Goal: Task Accomplishment & Management: Use online tool/utility

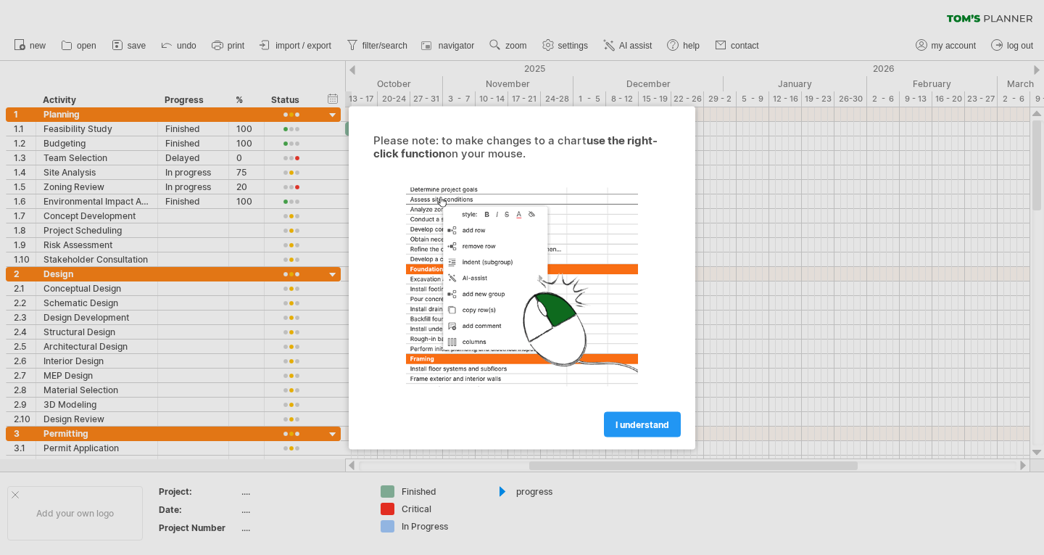
click at [632, 420] on span "I understand" at bounding box center [642, 423] width 54 height 11
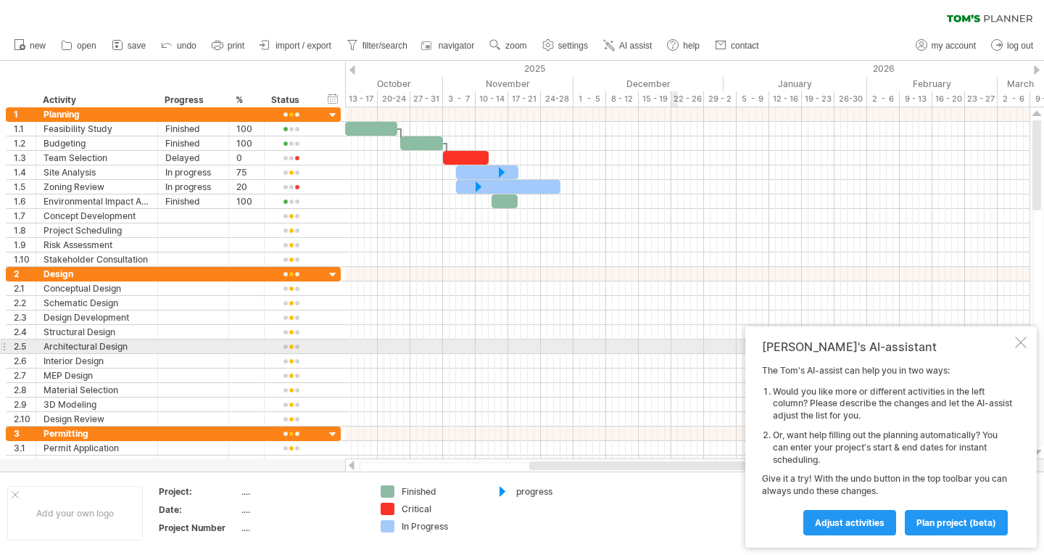
click at [1024, 344] on div at bounding box center [1021, 342] width 12 height 12
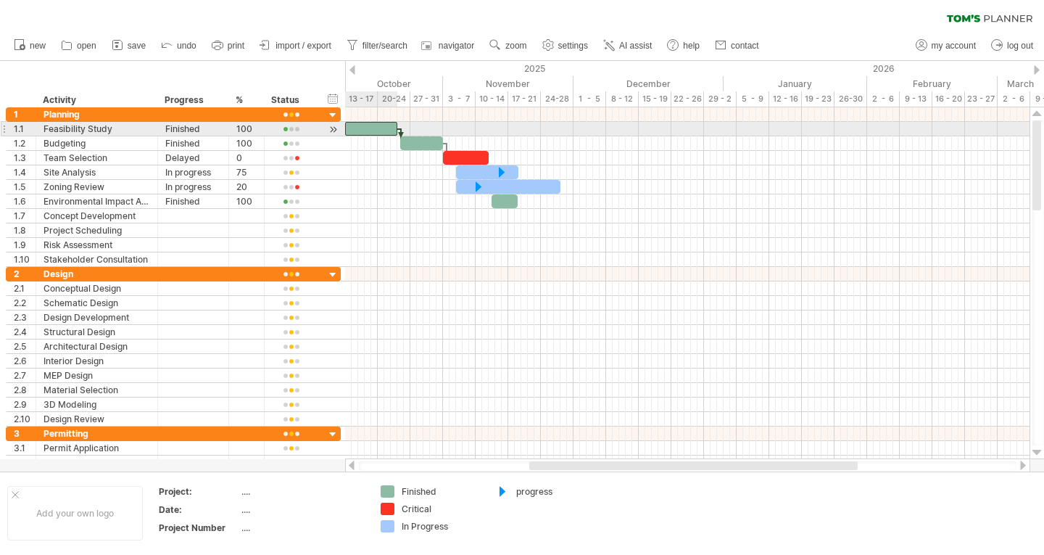
click at [377, 125] on div at bounding box center [371, 129] width 52 height 14
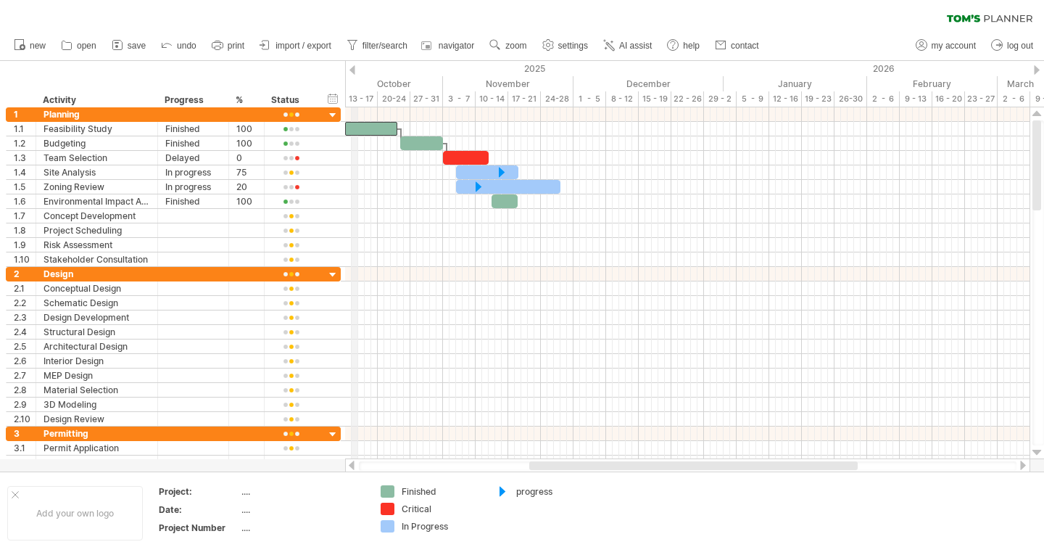
click at [354, 99] on div "13 - 17" at bounding box center [361, 98] width 33 height 15
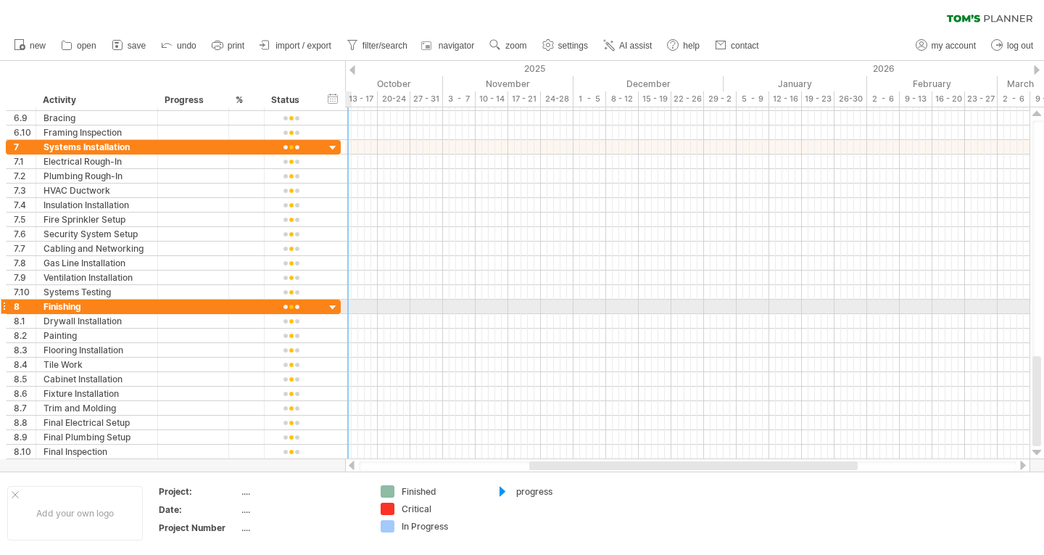
click at [337, 309] on div at bounding box center [333, 308] width 14 height 14
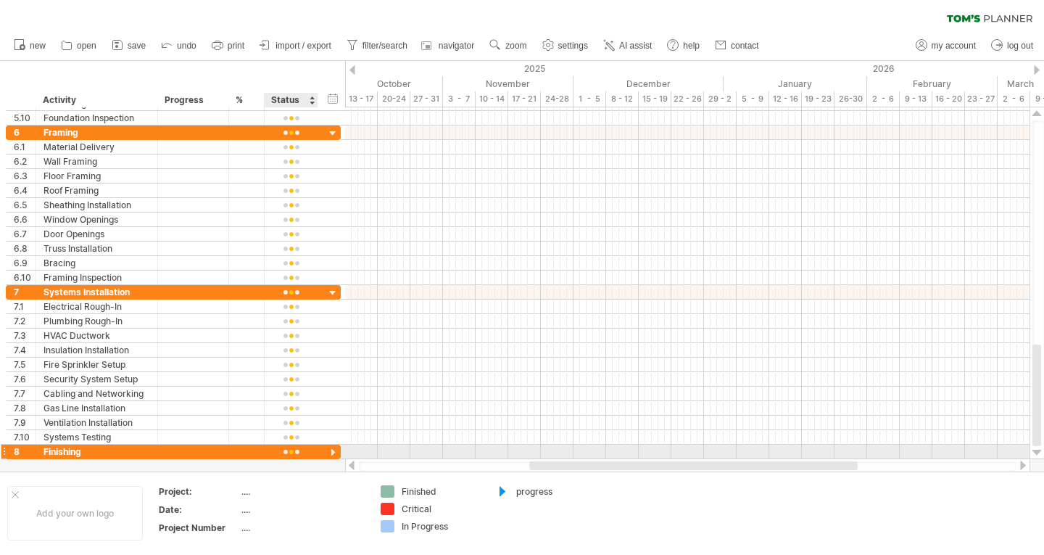
click at [331, 451] on div at bounding box center [333, 453] width 14 height 14
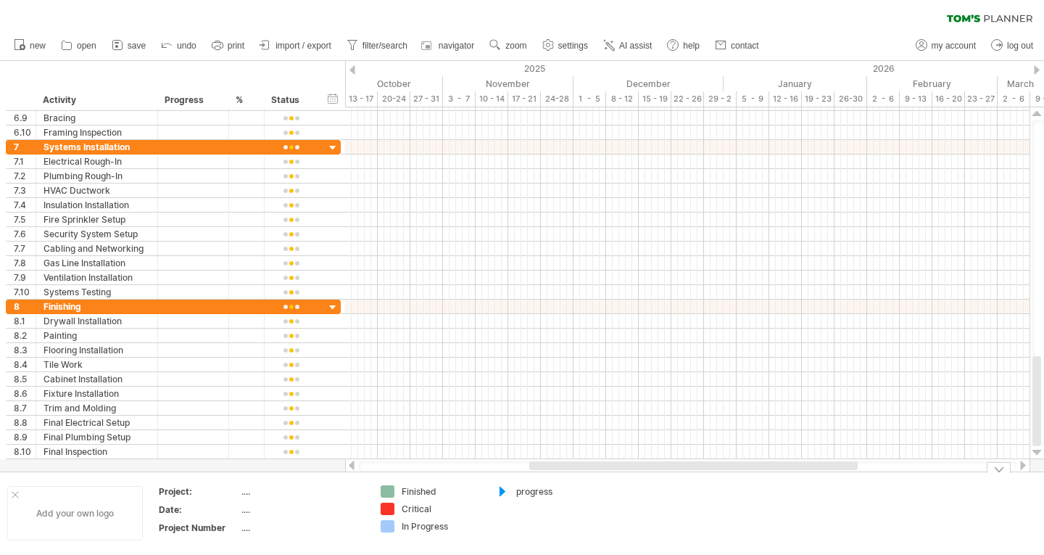
click at [9, 490] on div "Add your own logo" at bounding box center [75, 513] width 136 height 54
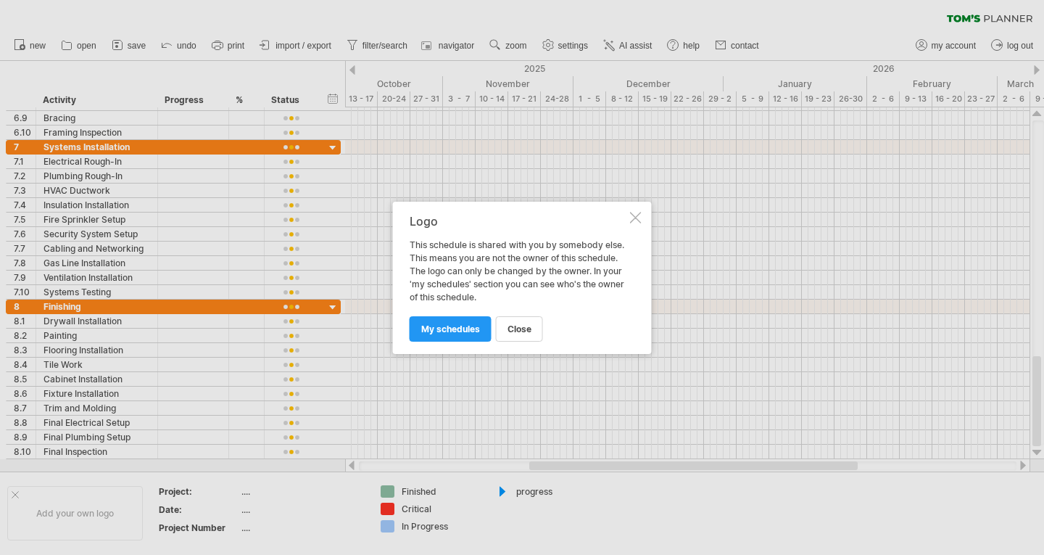
click at [634, 220] on div at bounding box center [636, 218] width 12 height 12
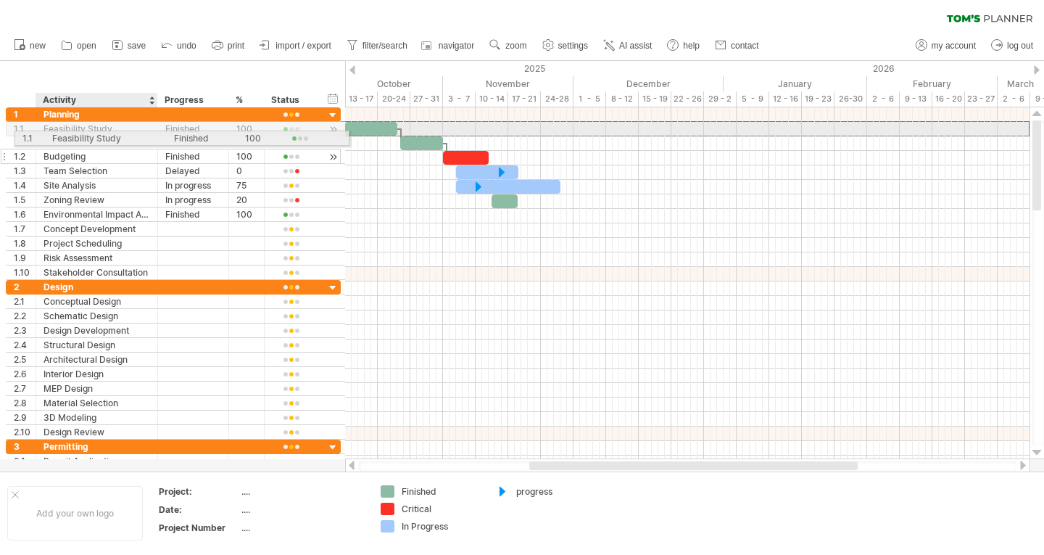
drag, startPoint x: 96, startPoint y: 128, endPoint x: 100, endPoint y: 136, distance: 8.5
click at [100, 136] on div "**********" at bounding box center [173, 128] width 335 height 15
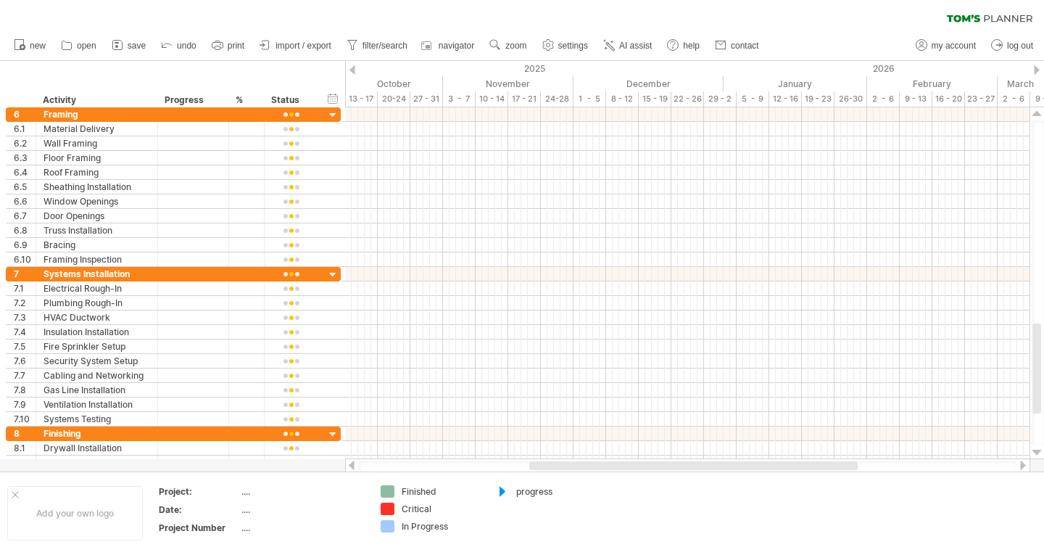
drag, startPoint x: 1013, startPoint y: 1, endPoint x: 710, endPoint y: 229, distance: 379.0
click at [713, 226] on div at bounding box center [687, 230] width 684 height 14
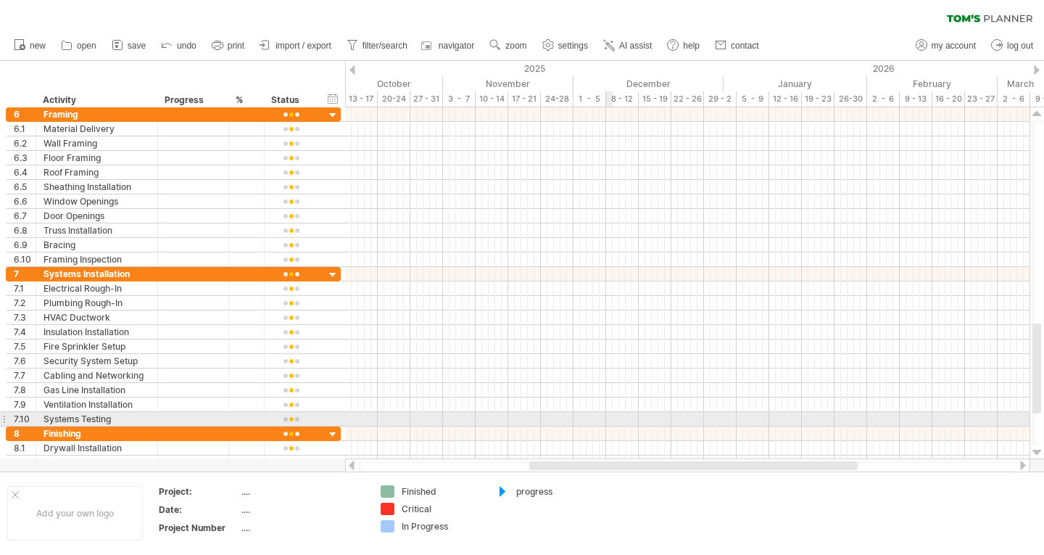
click at [698, 252] on div at bounding box center [687, 245] width 684 height 14
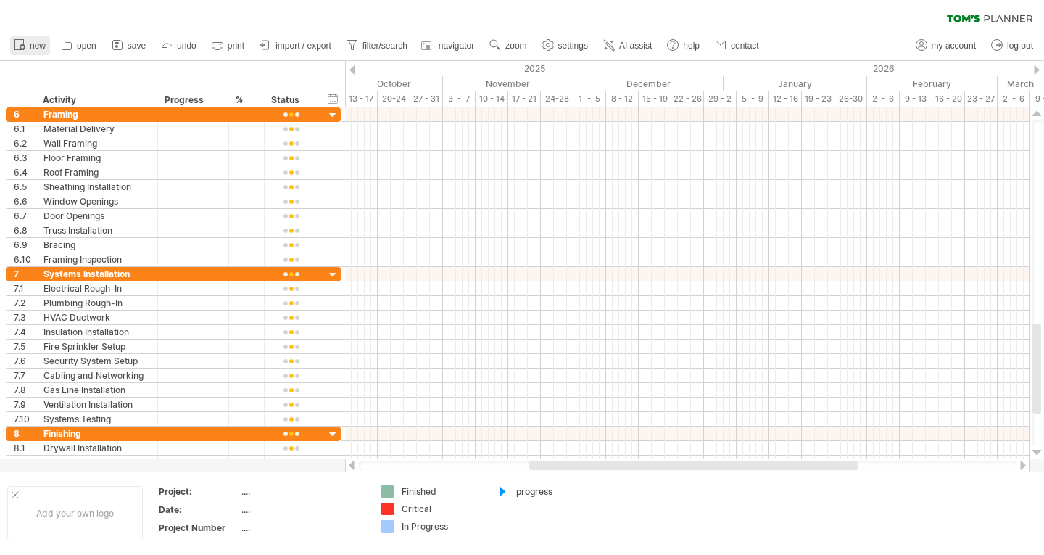
click at [19, 44] on icon at bounding box center [19, 44] width 14 height 14
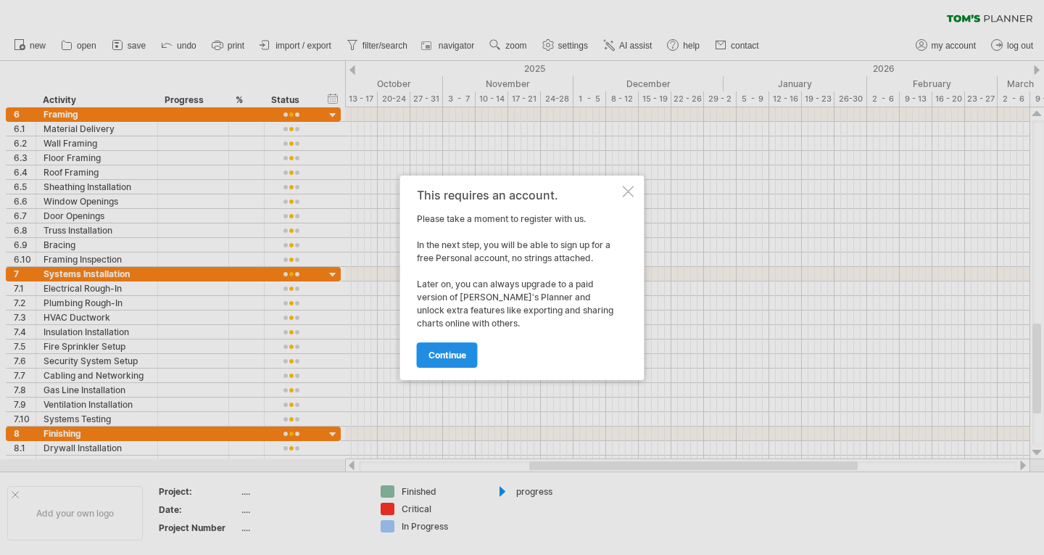
click at [435, 348] on link "continue" at bounding box center [447, 354] width 61 height 25
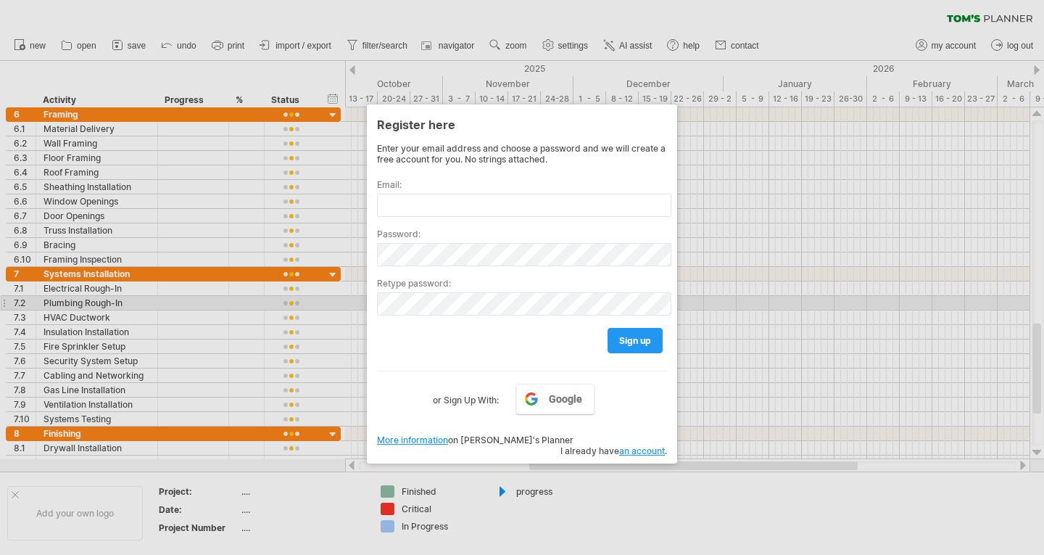
click at [831, 175] on div at bounding box center [522, 277] width 1044 height 555
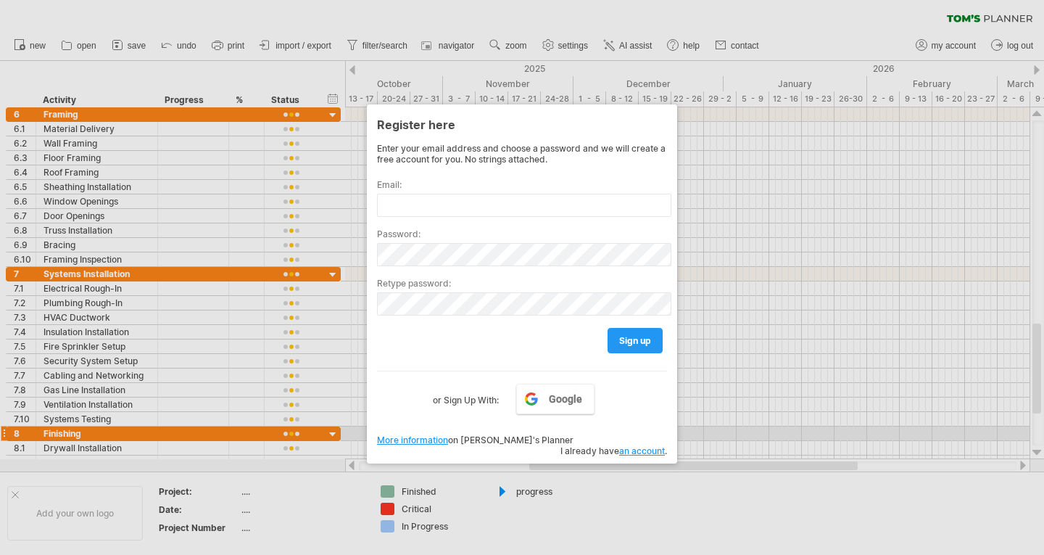
click at [384, 431] on div "Enter your email address and choose a password and we will create a free accoun…" at bounding box center [522, 291] width 290 height 297
